Goal: Information Seeking & Learning: Understand process/instructions

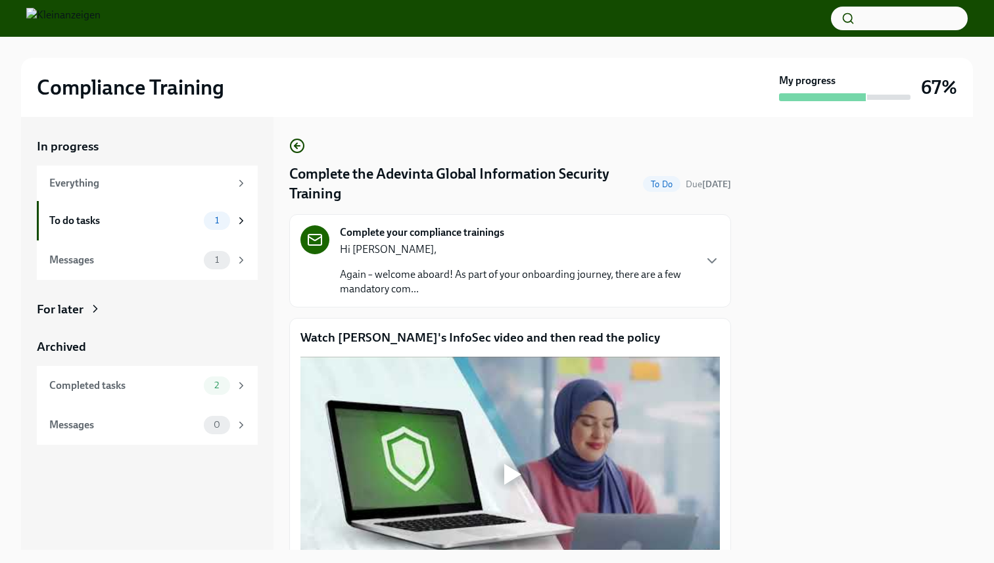
scroll to position [139, 0]
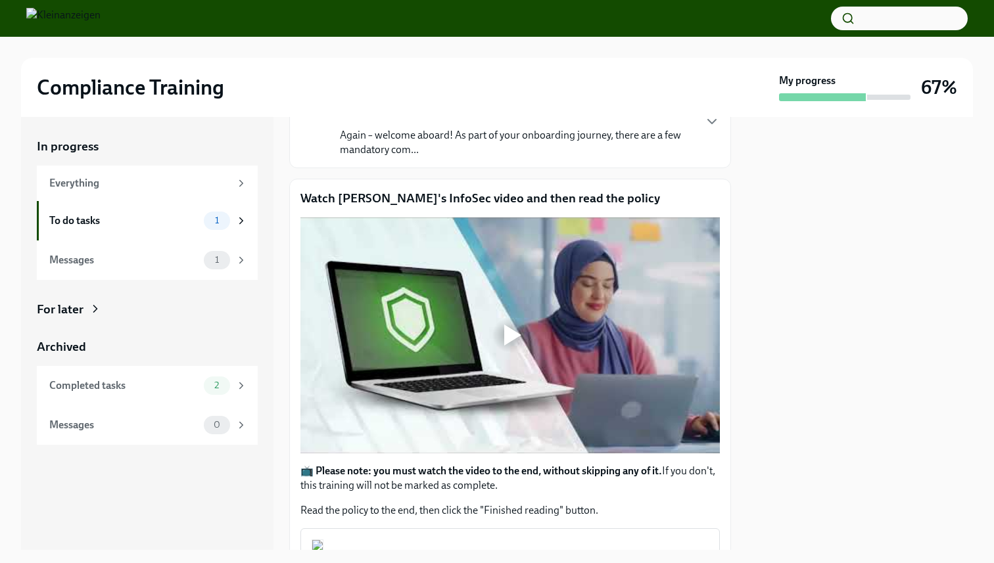
click at [498, 335] on div at bounding box center [510, 335] width 42 height 42
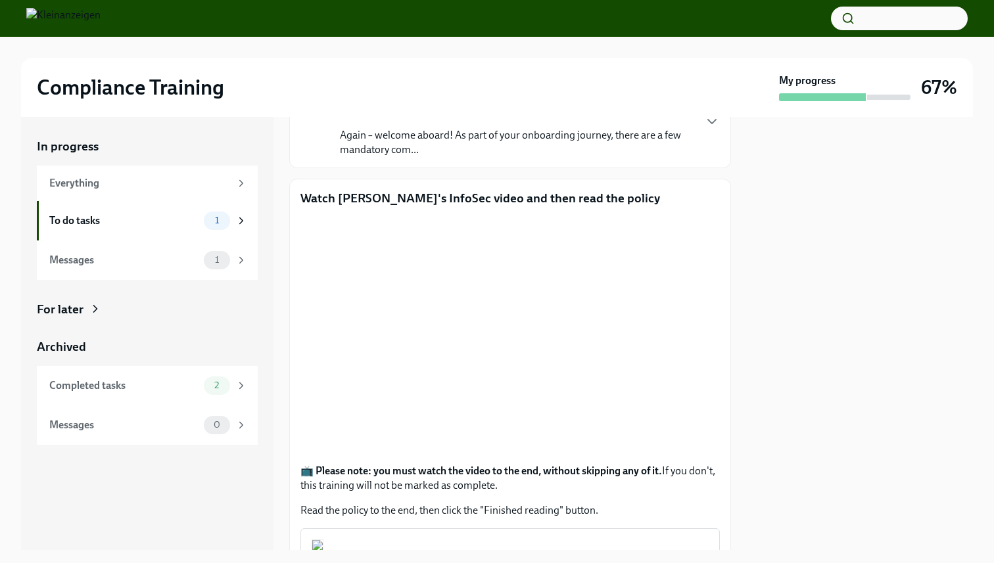
scroll to position [392, 0]
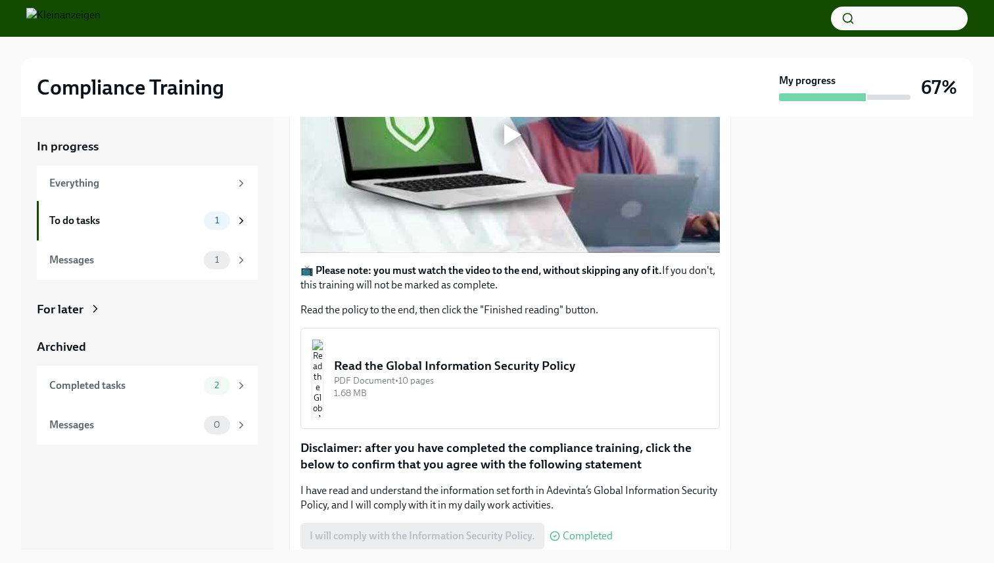
scroll to position [392, 0]
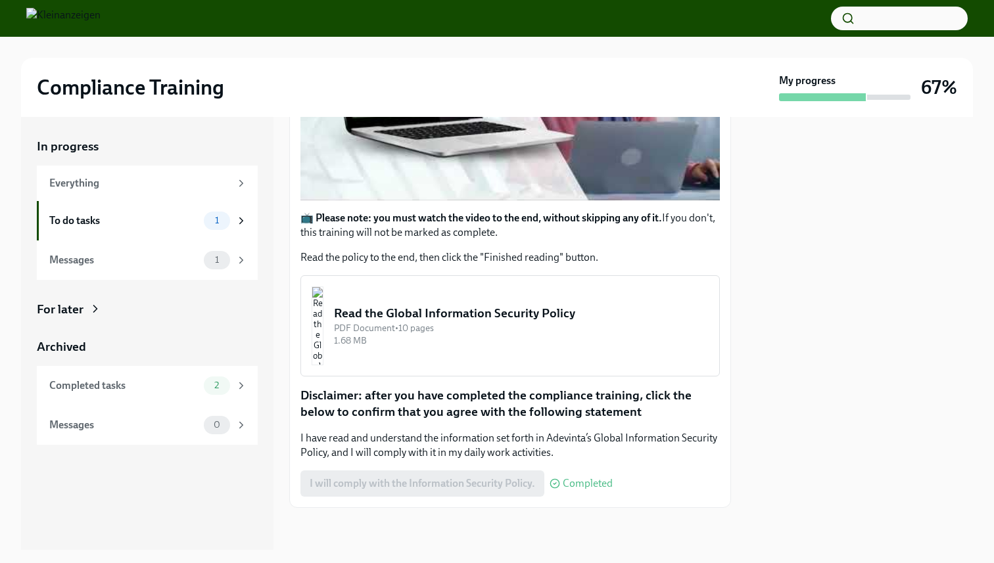
click at [494, 480] on div "I will comply with the Information Security Policy. Completed" at bounding box center [456, 484] width 312 height 26
click at [614, 476] on div "I will comply with the Information Security Policy. Completed" at bounding box center [509, 484] width 419 height 26
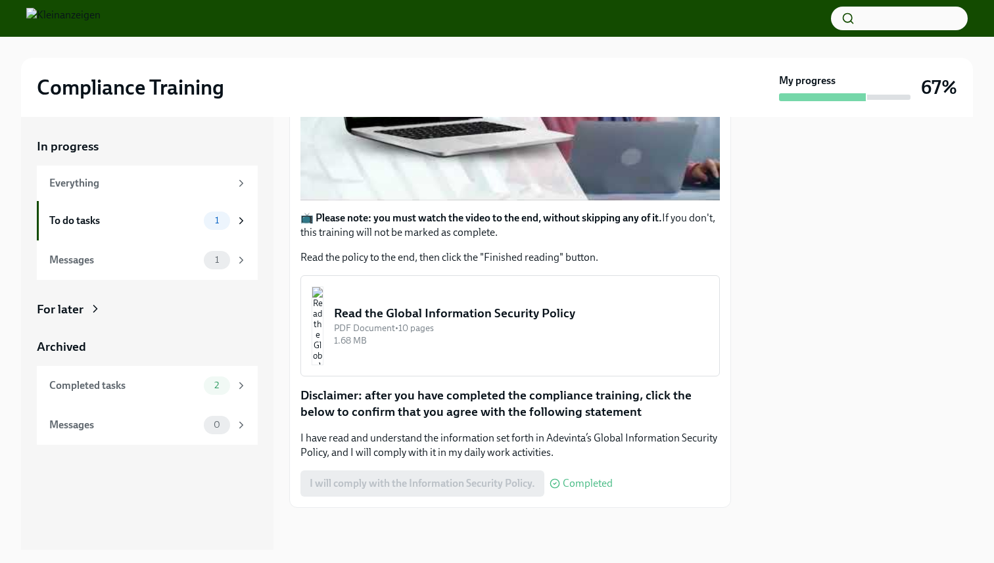
scroll to position [295, 0]
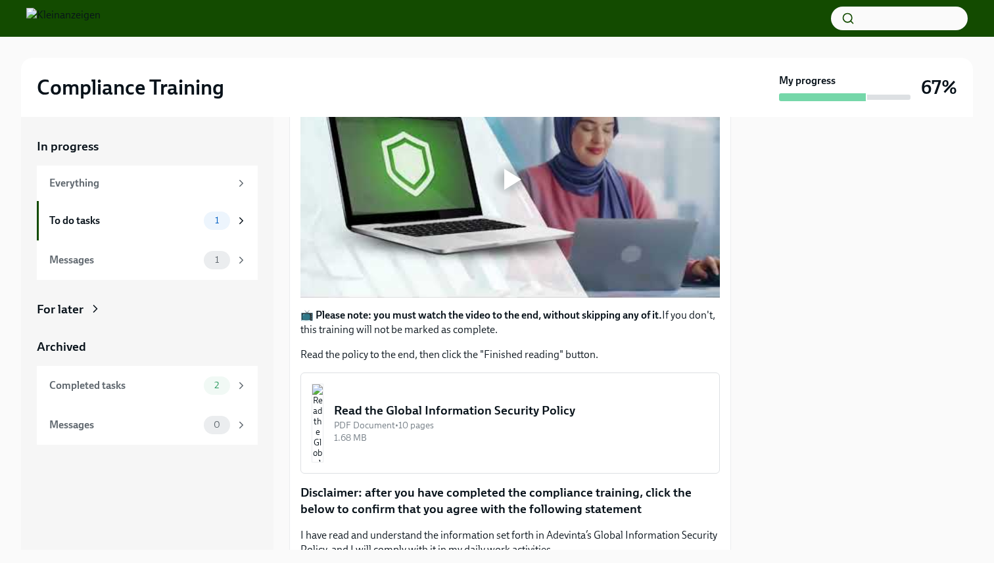
click at [505, 402] on div "Read the Global Information Security Policy" at bounding box center [521, 410] width 375 height 17
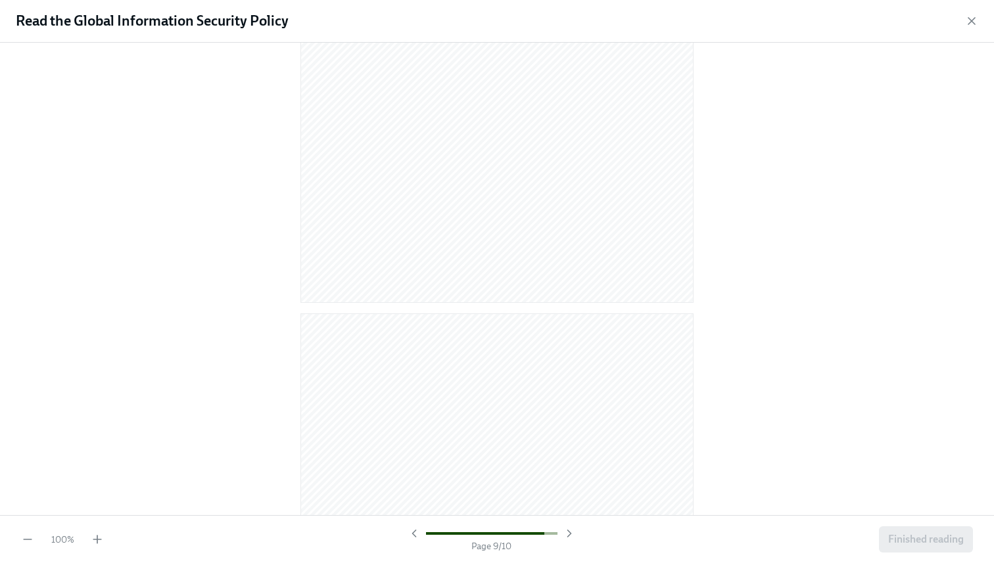
scroll to position [5190, 0]
click at [912, 540] on span "Finished reading" at bounding box center [926, 539] width 76 height 13
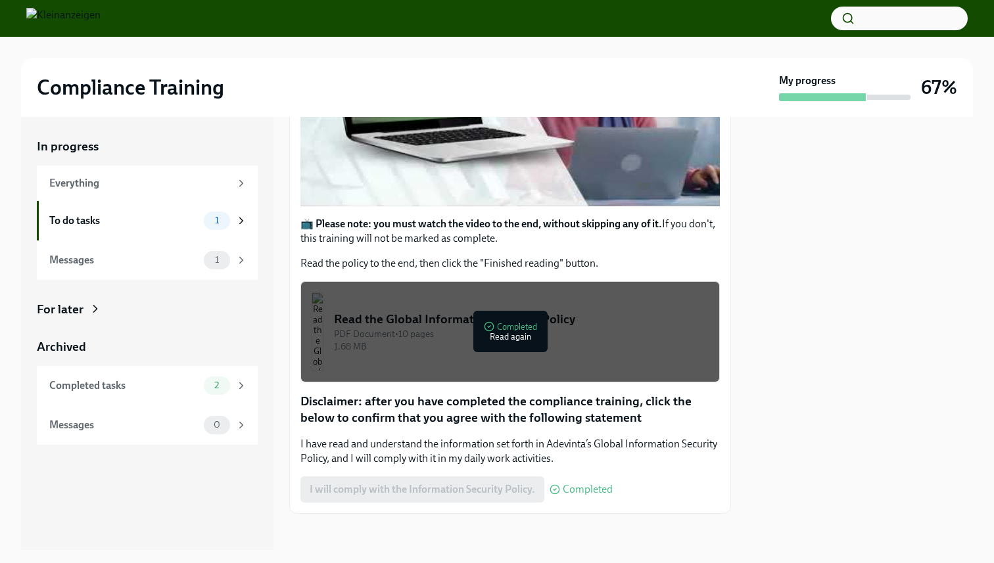
scroll to position [392, 0]
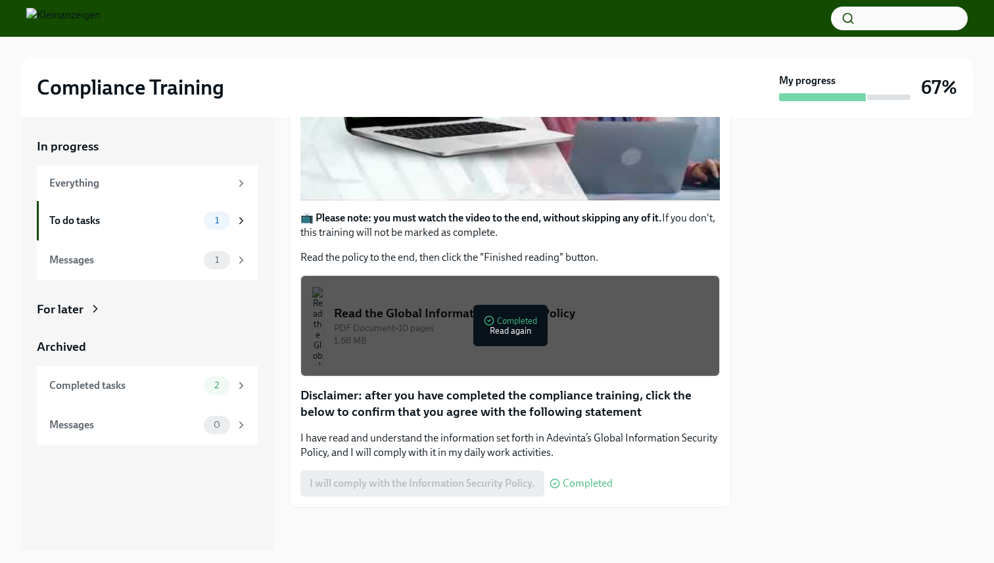
click at [476, 168] on div at bounding box center [509, 83] width 419 height 236
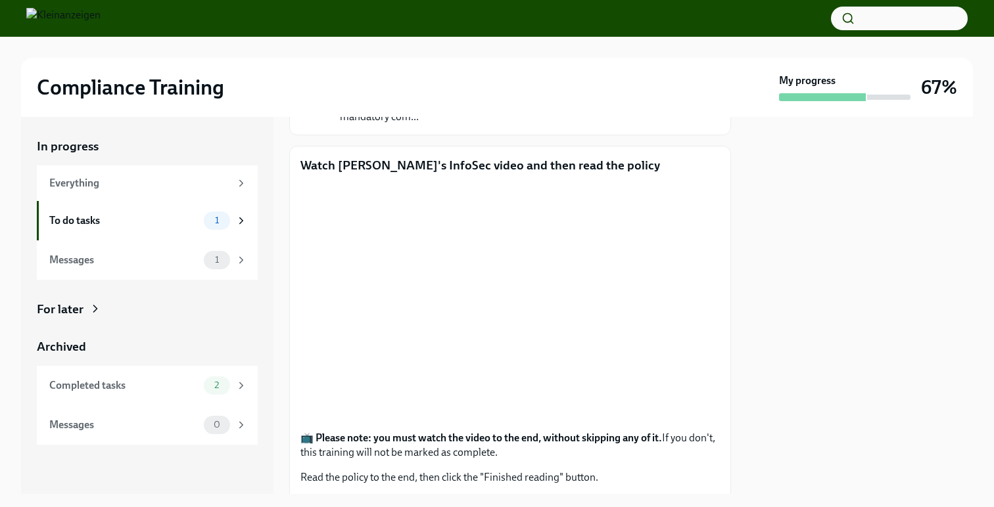
scroll to position [167, 0]
